Goal: Book appointment/travel/reservation

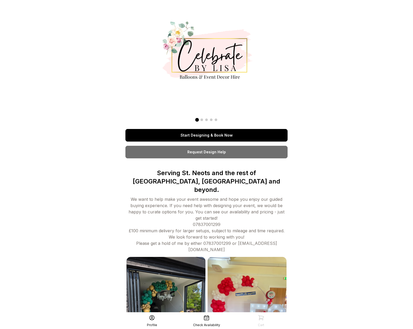
click at [189, 139] on link "Start Designing & Book Now" at bounding box center [206, 135] width 162 height 13
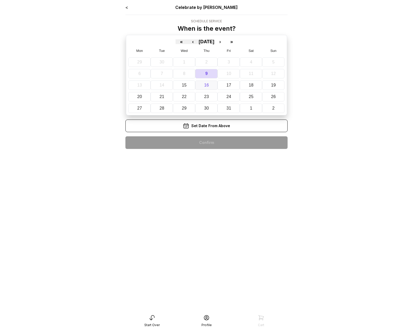
click at [206, 86] on abbr "16" at bounding box center [206, 85] width 5 height 4
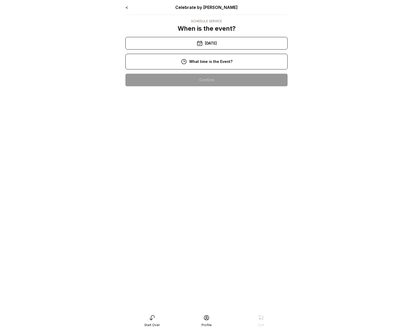
click at [208, 78] on div "10:00 am" at bounding box center [207, 80] width 154 height 13
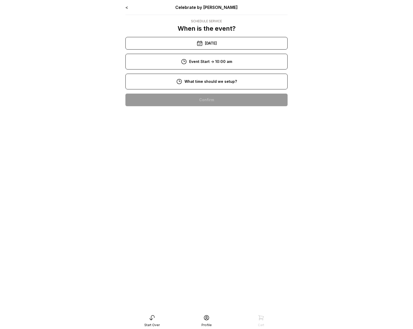
click at [209, 96] on div "8:00 am" at bounding box center [207, 100] width 154 height 13
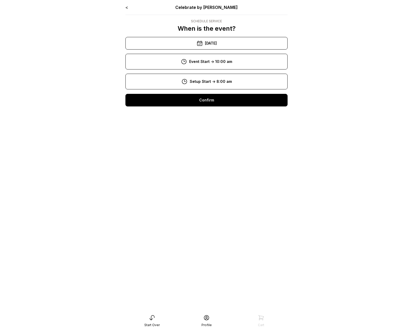
click at [207, 104] on div "Confirm" at bounding box center [206, 100] width 162 height 13
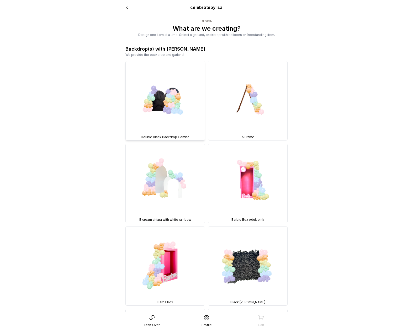
click at [174, 106] on img at bounding box center [165, 100] width 79 height 79
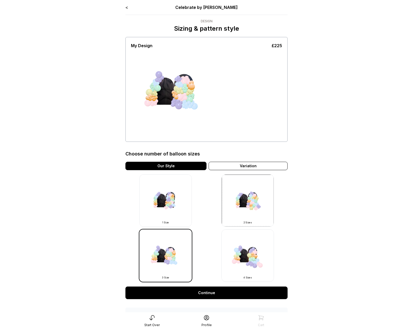
click at [190, 292] on link "Continue" at bounding box center [206, 293] width 162 height 13
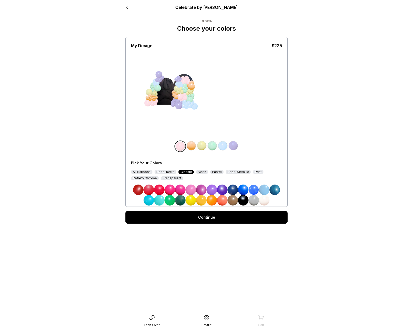
click at [126, 8] on link "<" at bounding box center [126, 7] width 3 height 5
